Goal: Obtain resource: Download file/media

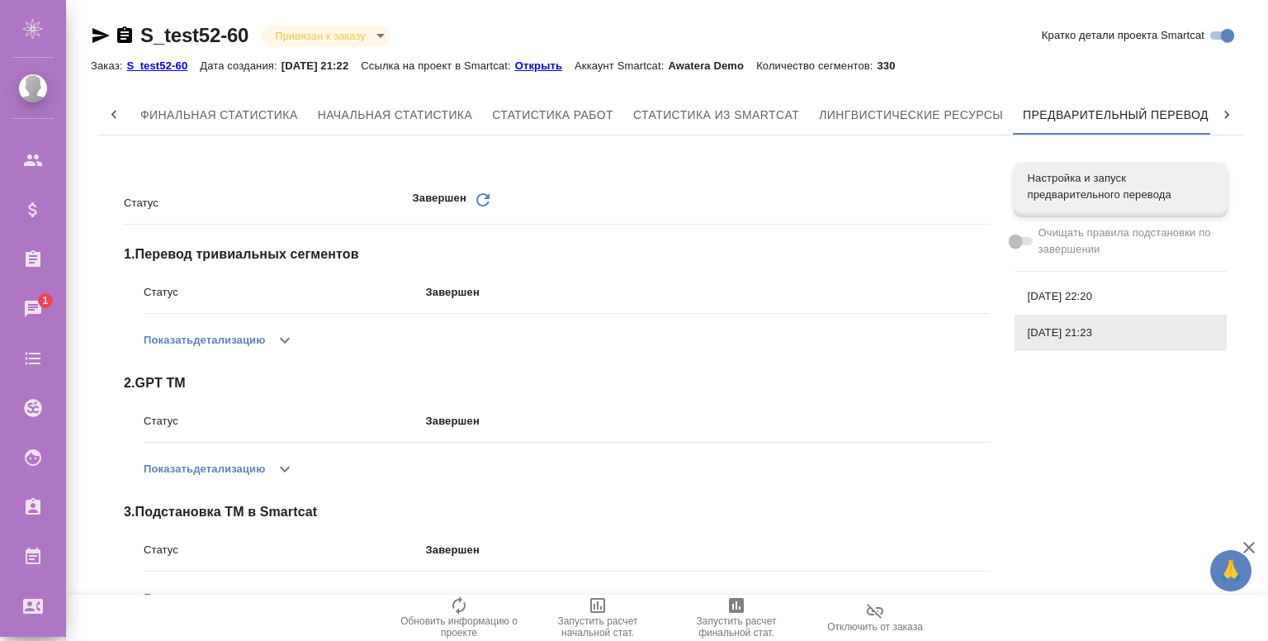
scroll to position [0, 7]
click at [292, 454] on button "button" at bounding box center [285, 469] width 40 height 40
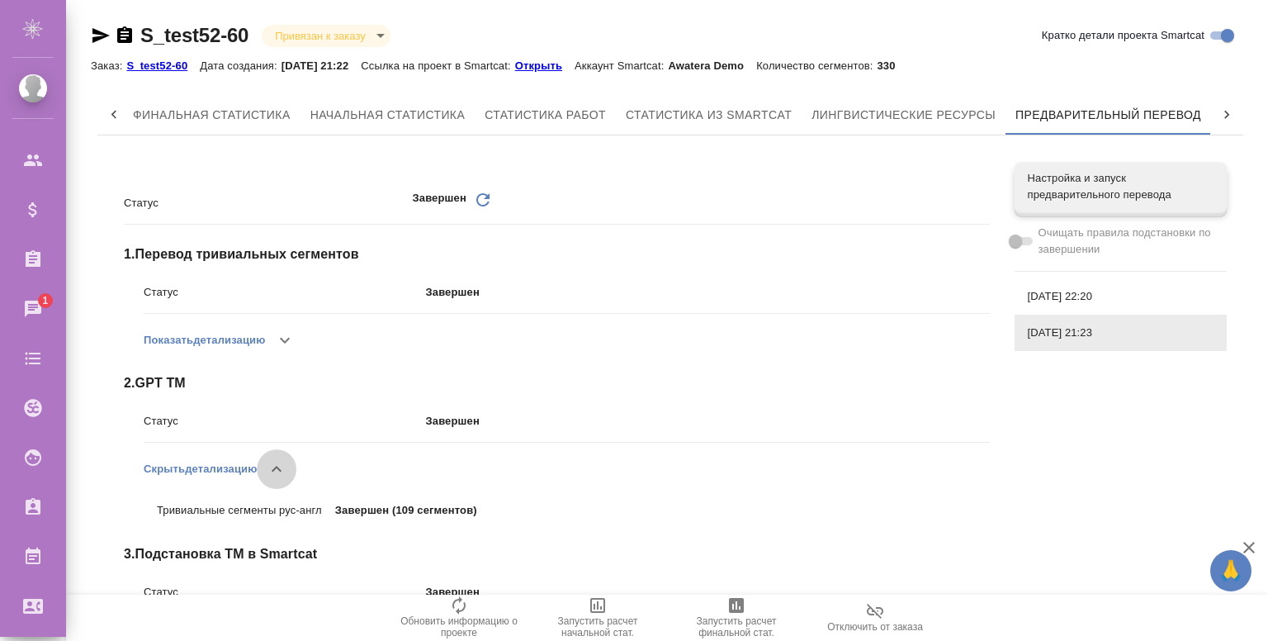
click at [283, 466] on icon "button" at bounding box center [277, 469] width 20 height 20
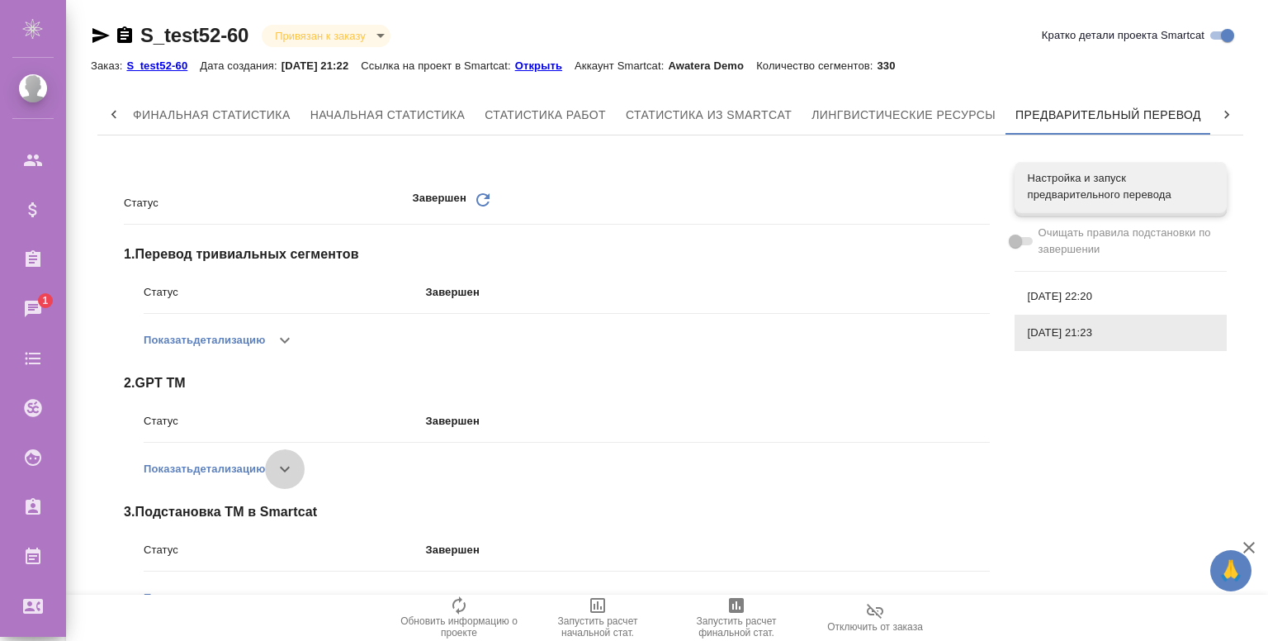
click at [281, 469] on icon "button" at bounding box center [285, 469] width 20 height 20
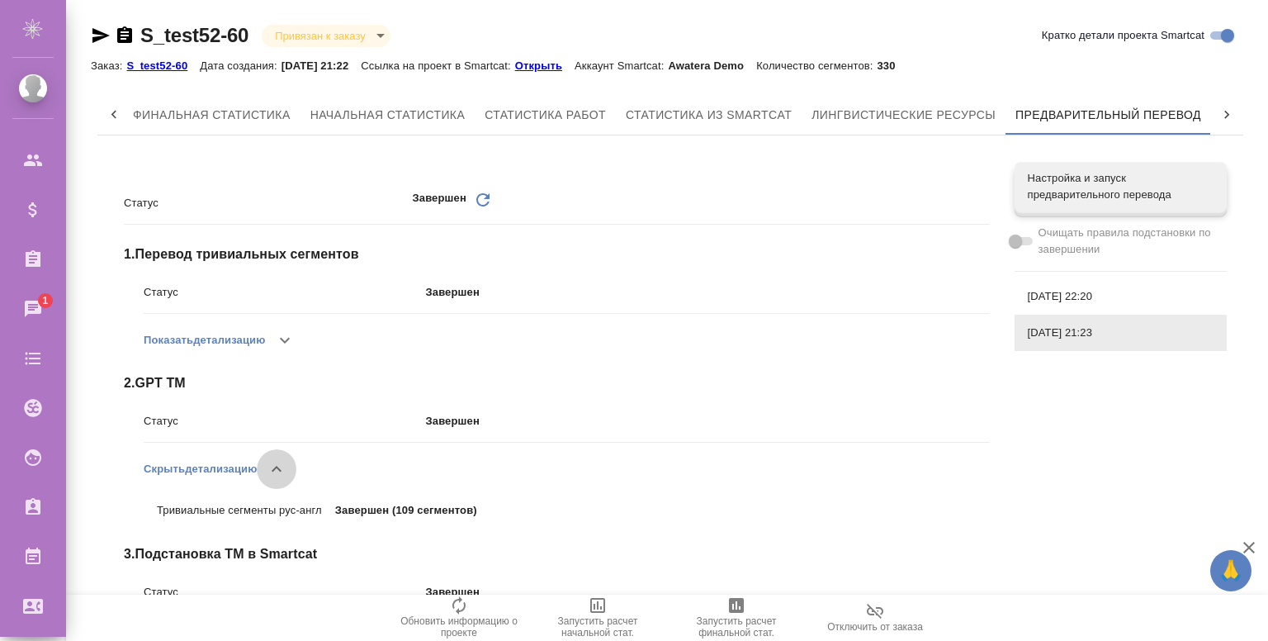
click at [281, 469] on icon "button" at bounding box center [277, 469] width 20 height 20
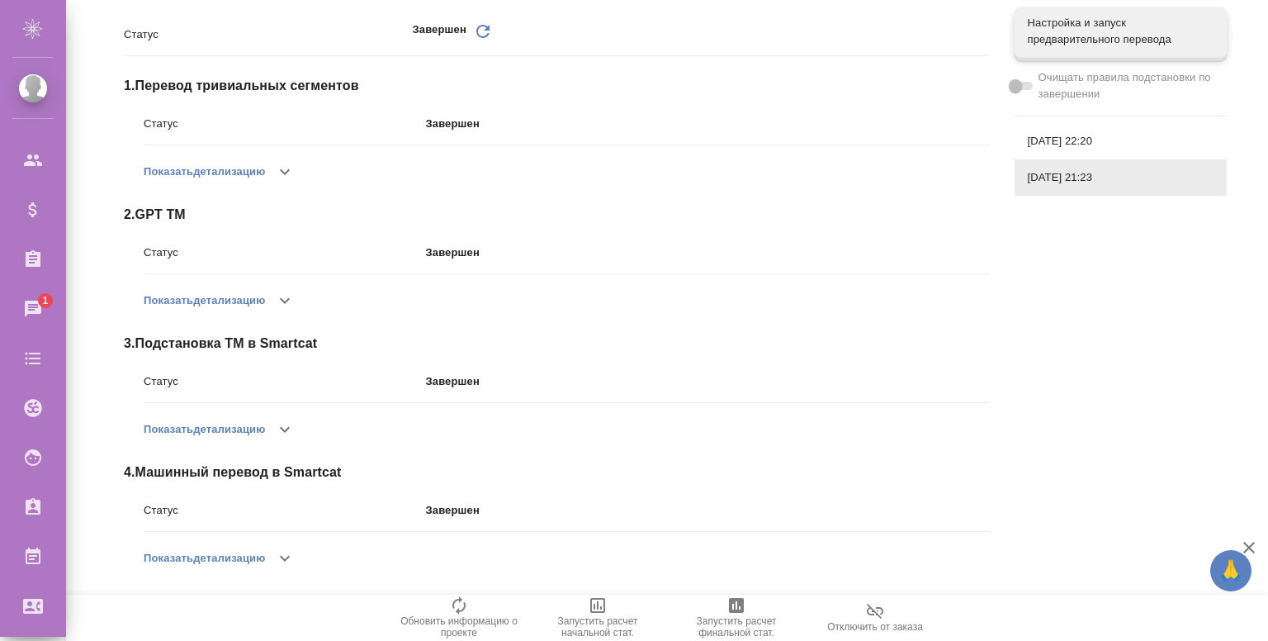
scroll to position [303, 0]
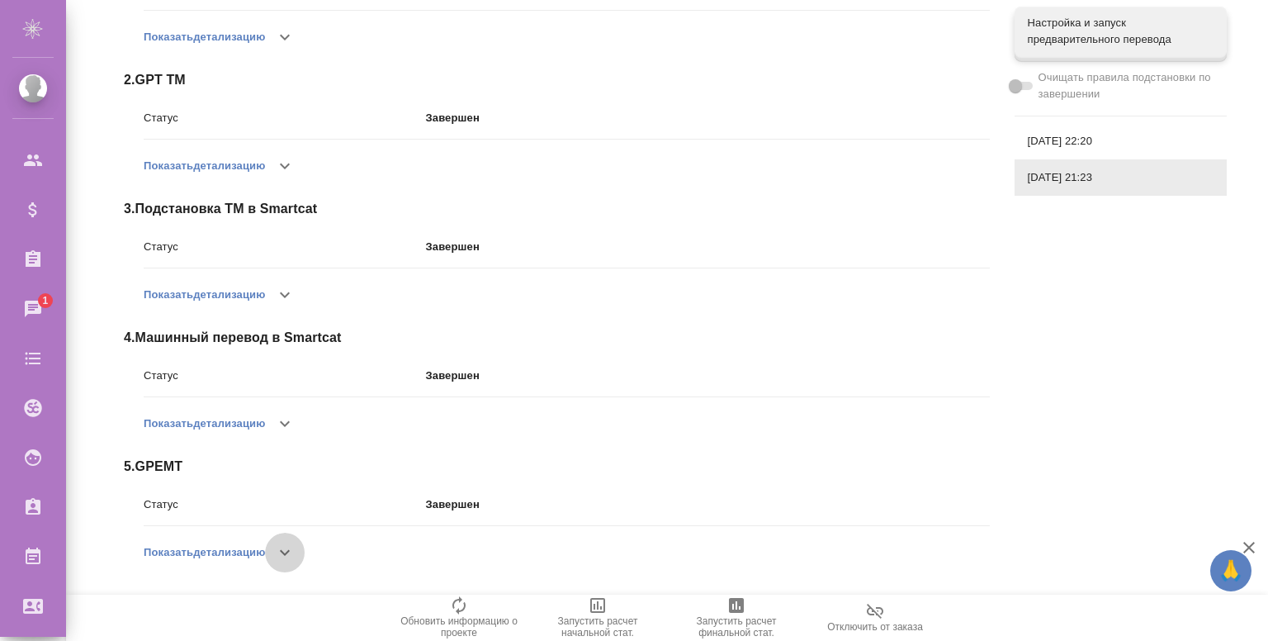
click at [281, 538] on button "button" at bounding box center [285, 553] width 40 height 40
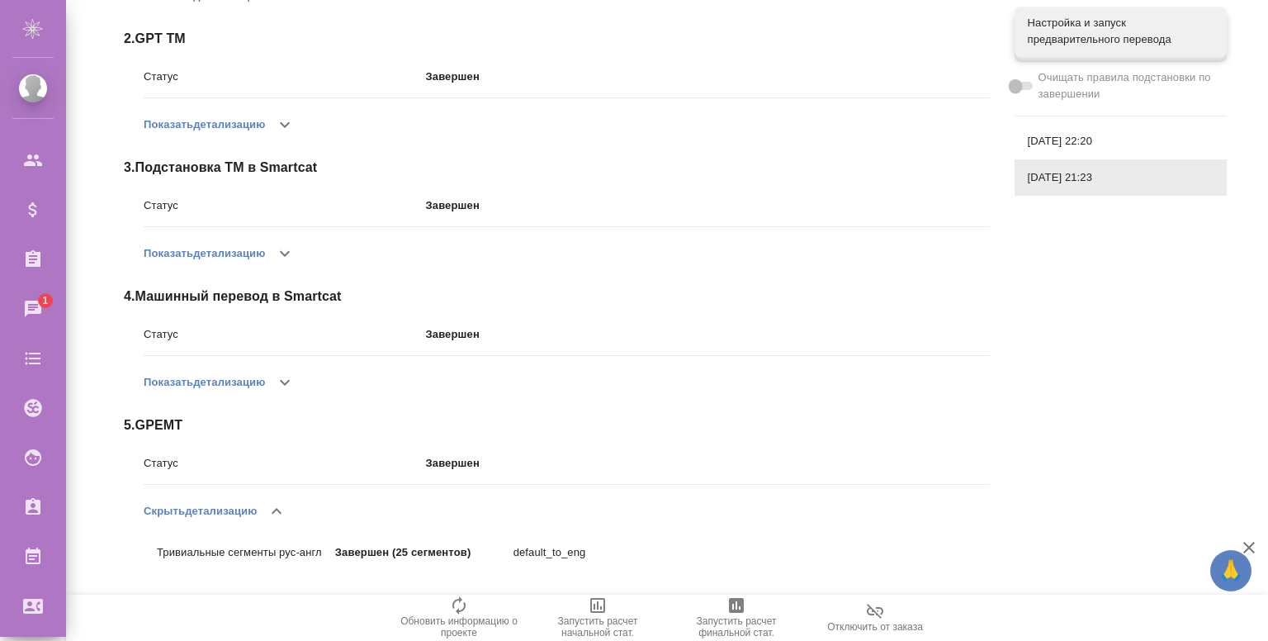
scroll to position [345, 0]
click at [1049, 136] on span "[DATE] 22:20" at bounding box center [1121, 141] width 186 height 17
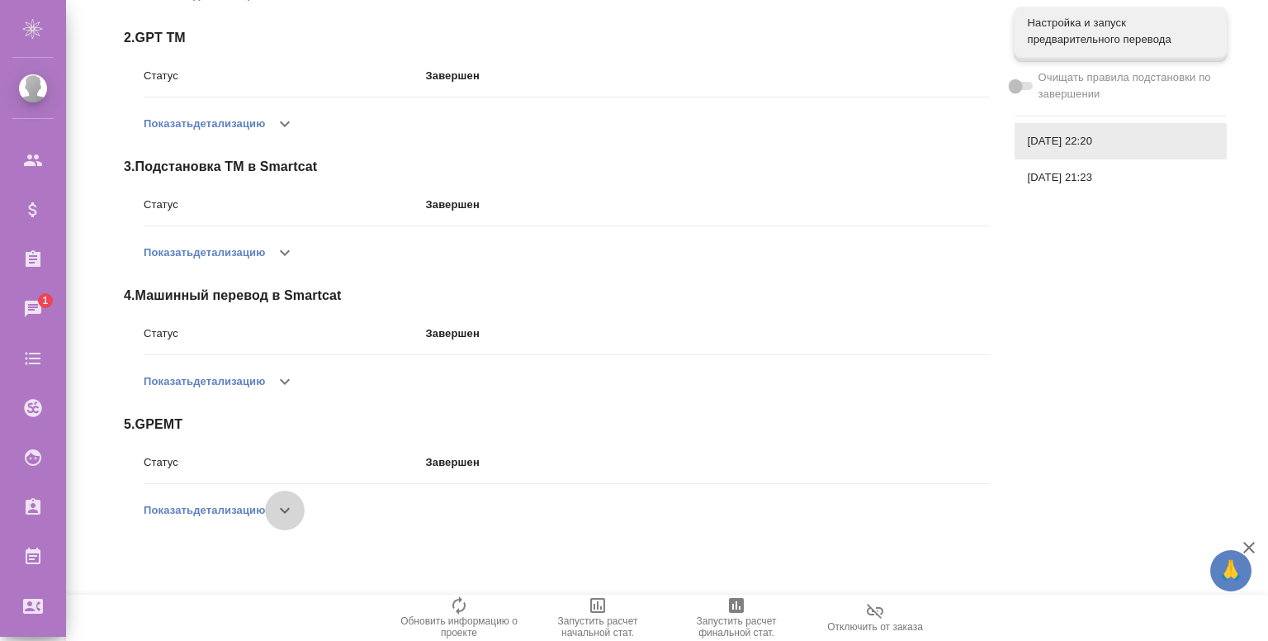
click at [282, 518] on icon "button" at bounding box center [285, 510] width 20 height 20
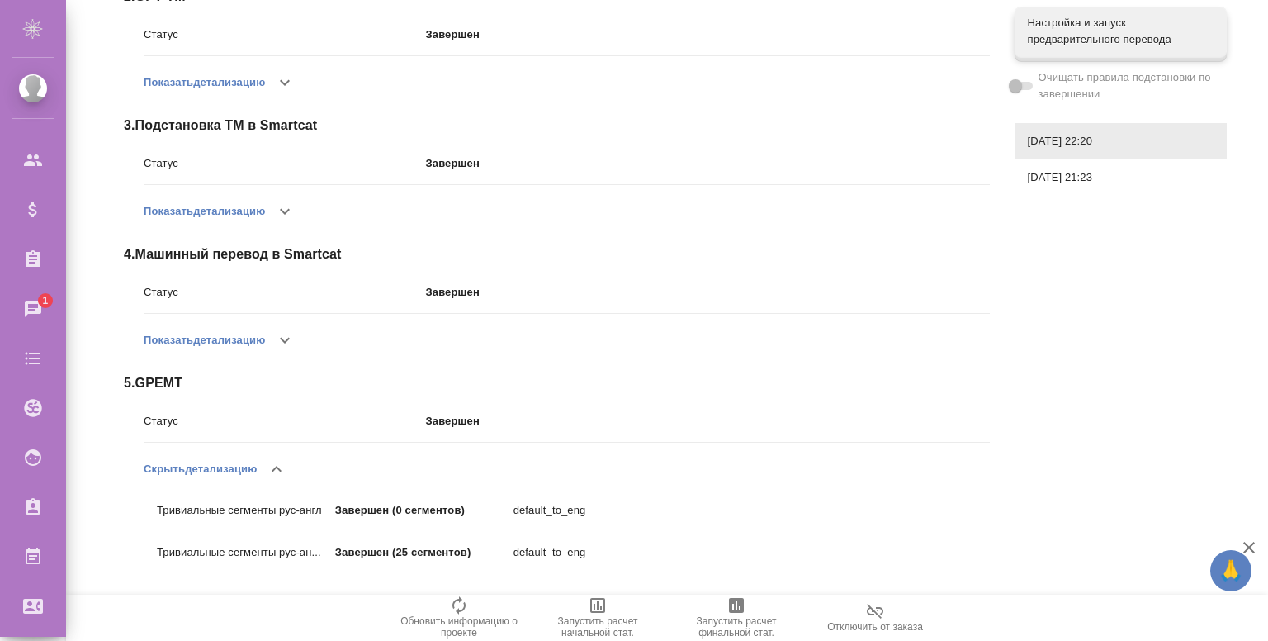
scroll to position [386, 0]
click at [282, 476] on icon "button" at bounding box center [277, 469] width 20 height 20
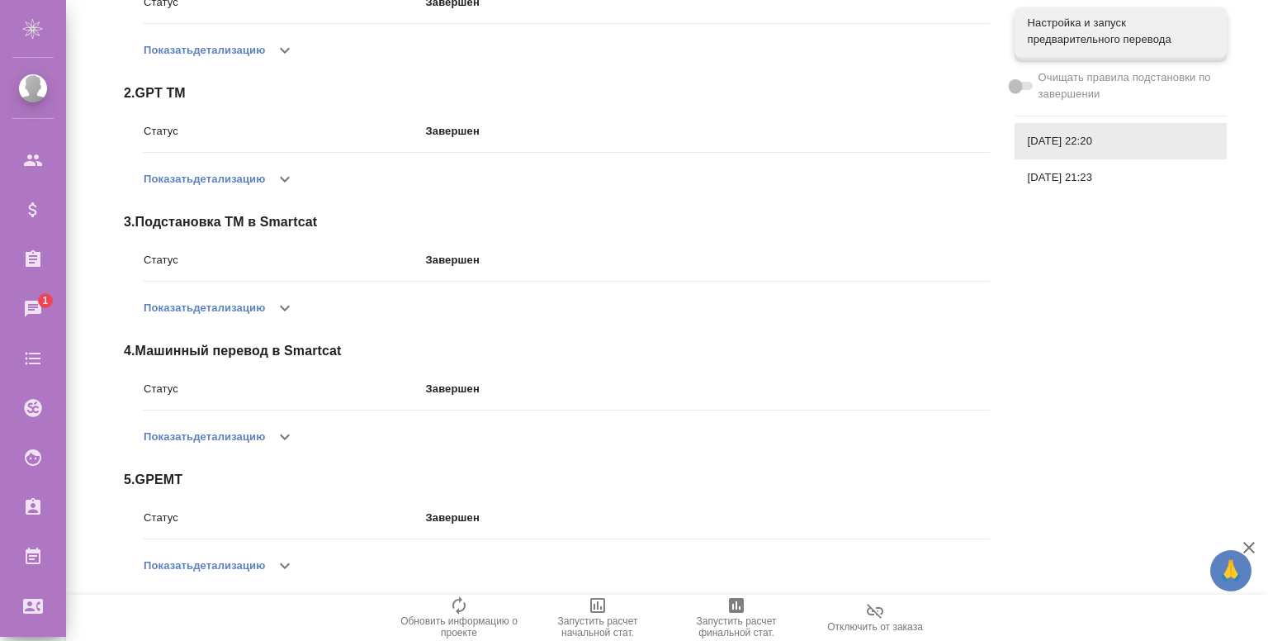
scroll to position [289, 0]
click at [290, 175] on icon "button" at bounding box center [285, 180] width 20 height 20
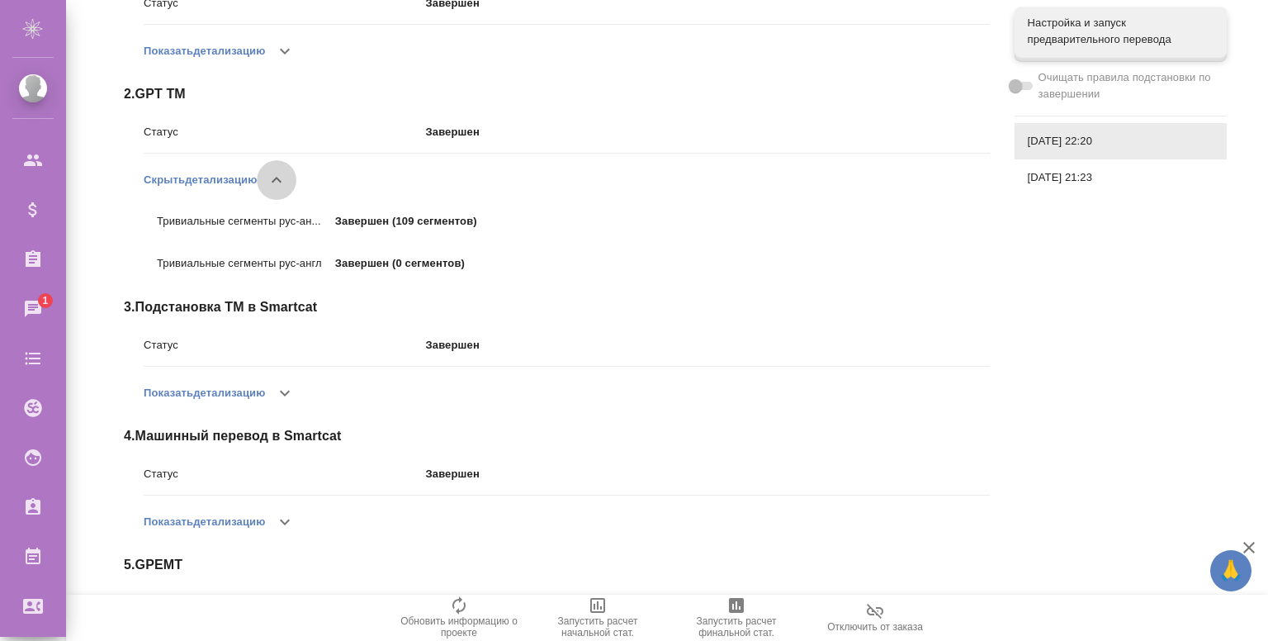
click at [286, 186] on icon "button" at bounding box center [277, 180] width 20 height 20
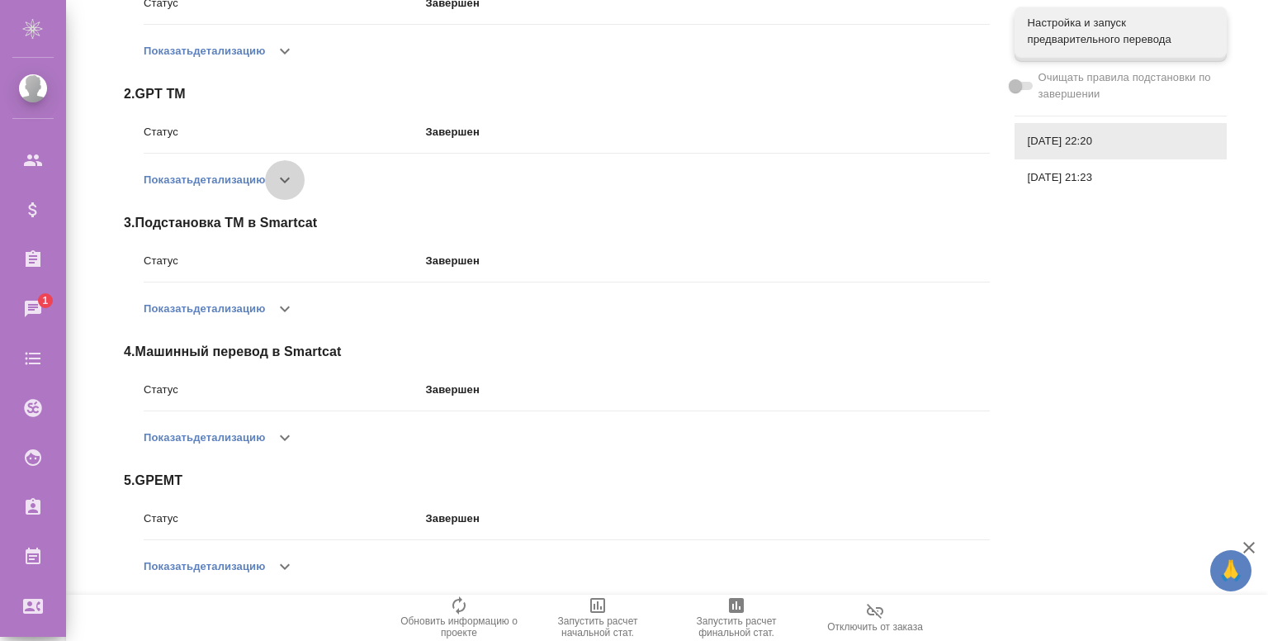
click at [295, 175] on icon "button" at bounding box center [285, 180] width 20 height 20
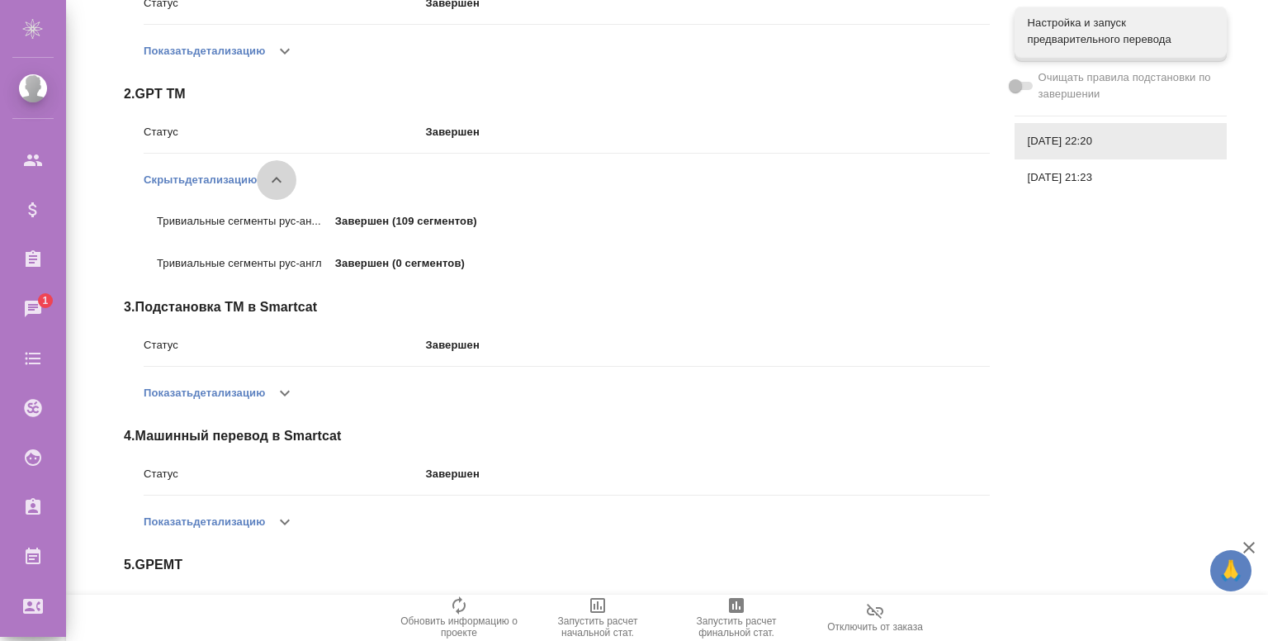
click at [295, 175] on button "button" at bounding box center [277, 180] width 40 height 40
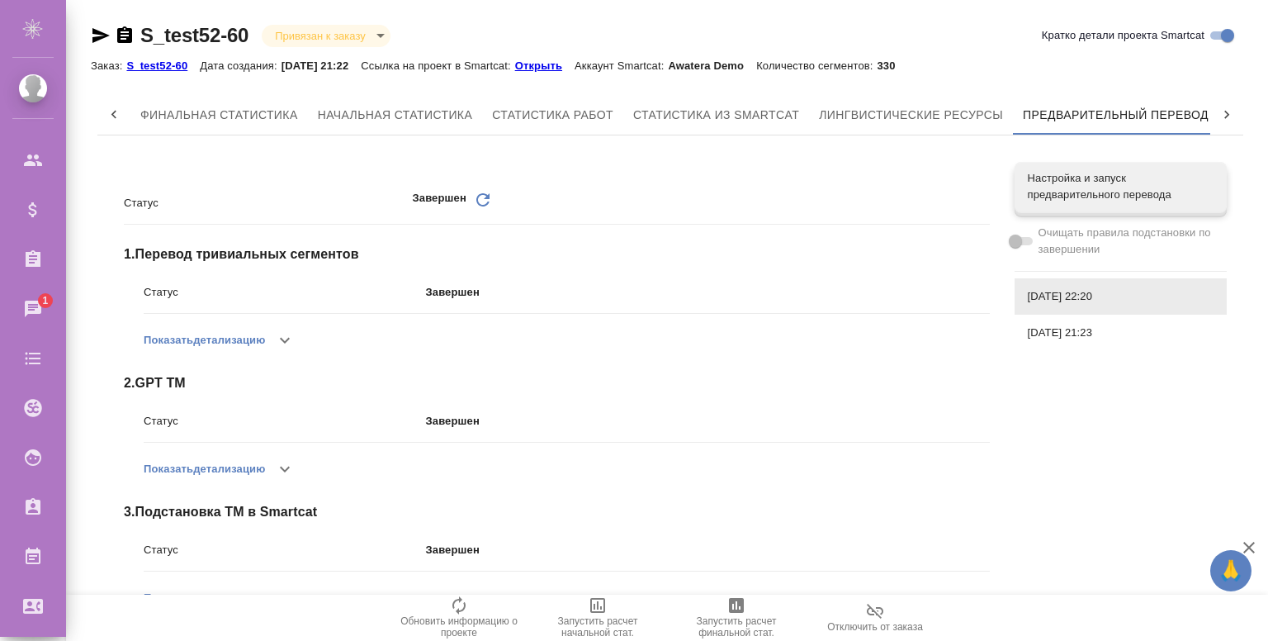
scroll to position [0, 7]
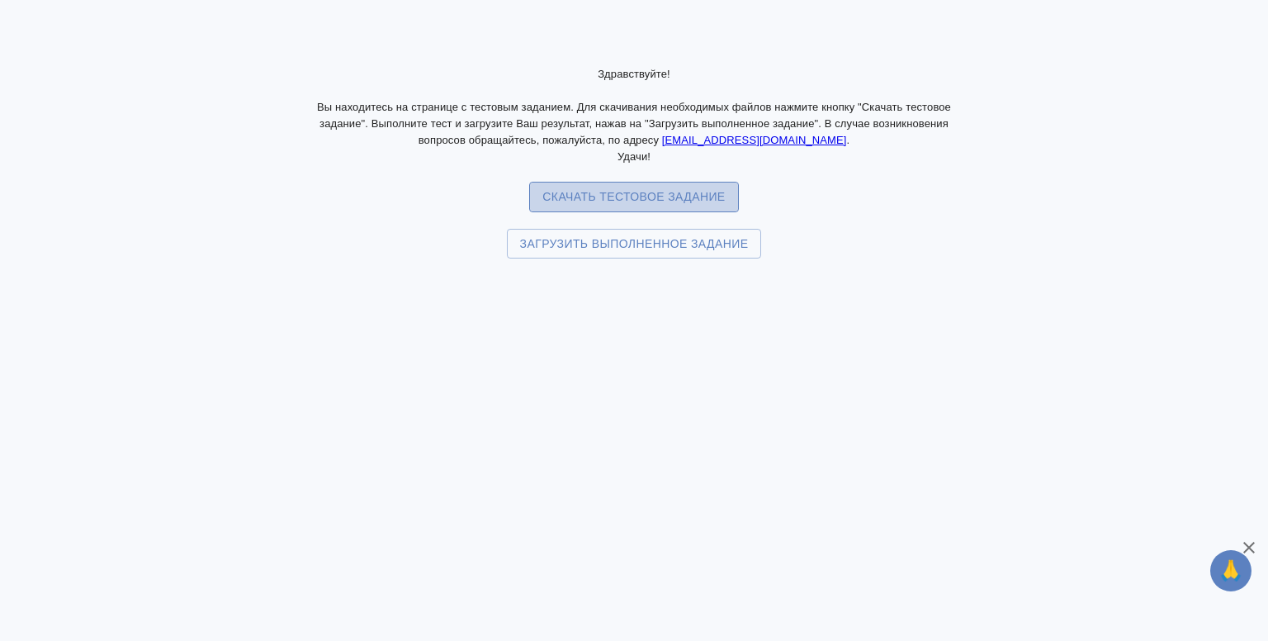
click at [675, 192] on span "Скачать тестовое задание" at bounding box center [633, 197] width 182 height 21
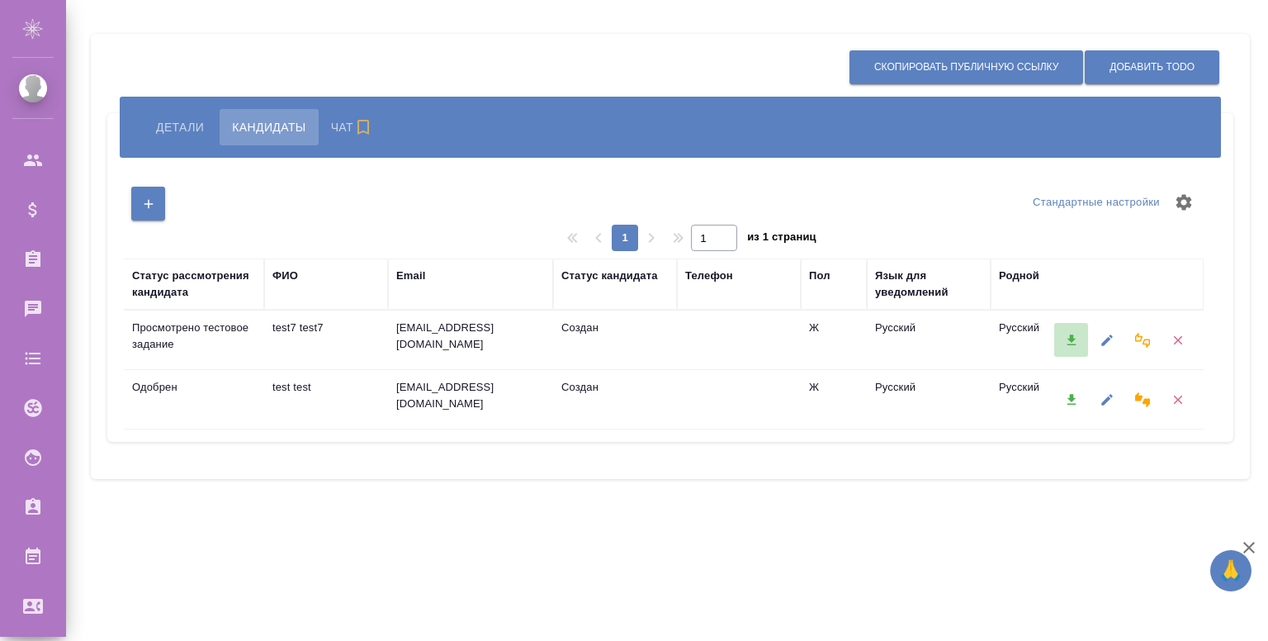
click at [1070, 339] on icon "button" at bounding box center [1071, 339] width 9 height 11
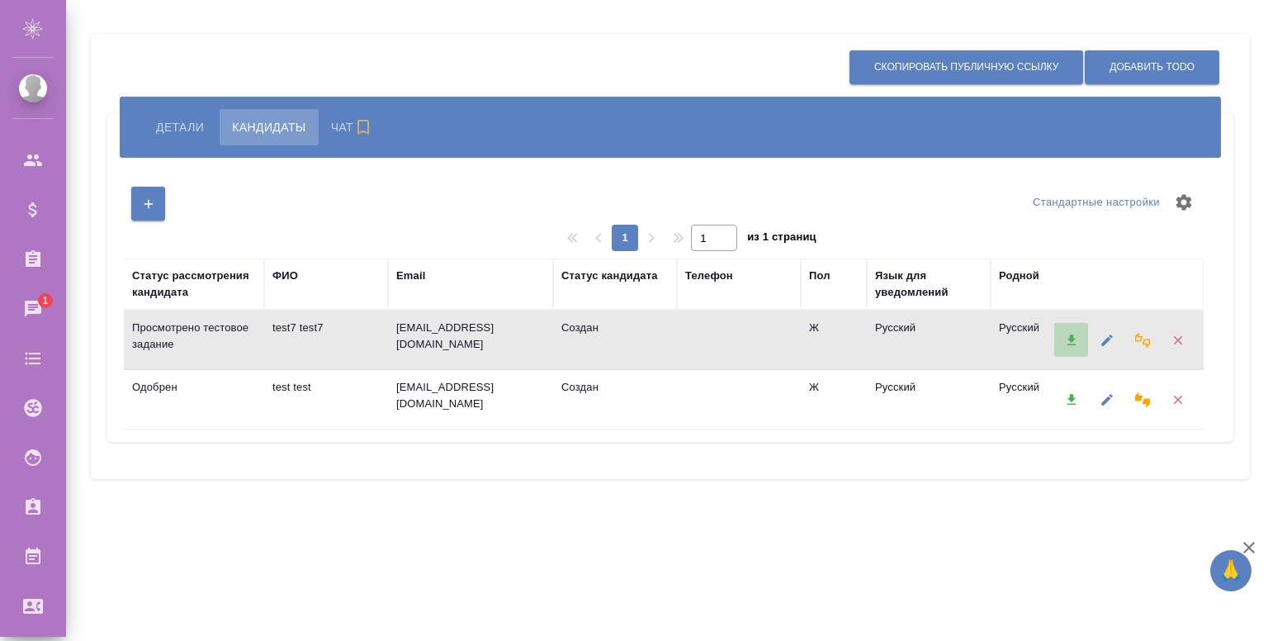
click at [1073, 342] on icon "button" at bounding box center [1071, 340] width 15 height 15
click at [1070, 404] on icon "button" at bounding box center [1071, 399] width 15 height 15
